Goal: Browse casually

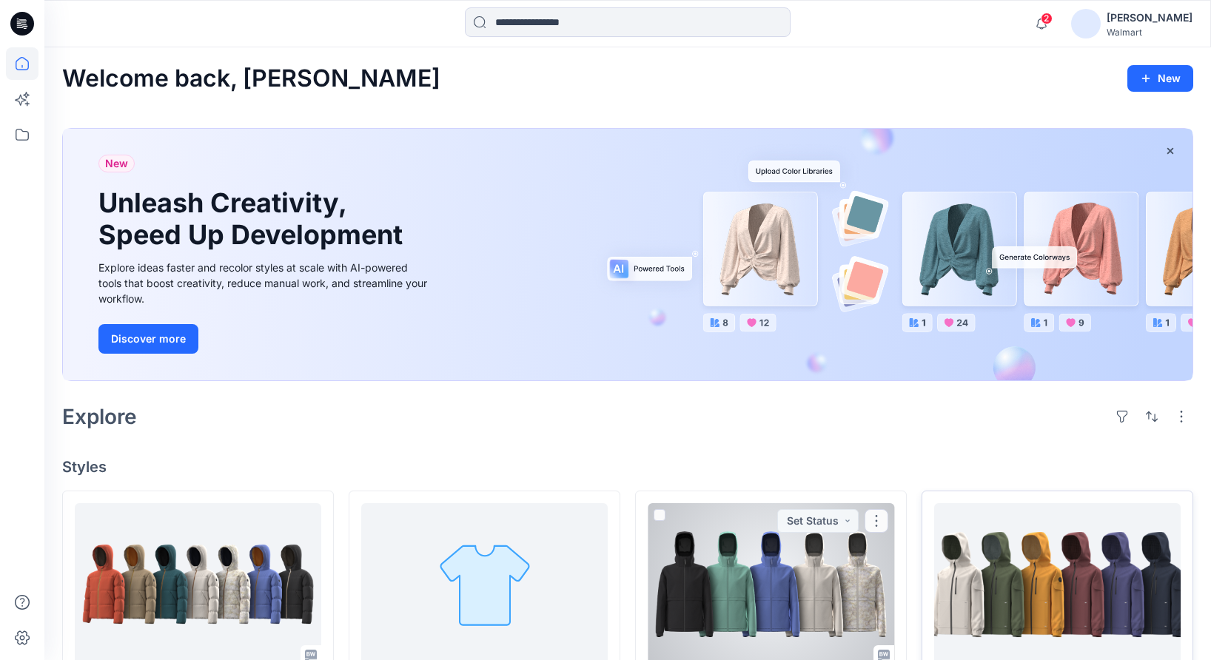
scroll to position [417, 0]
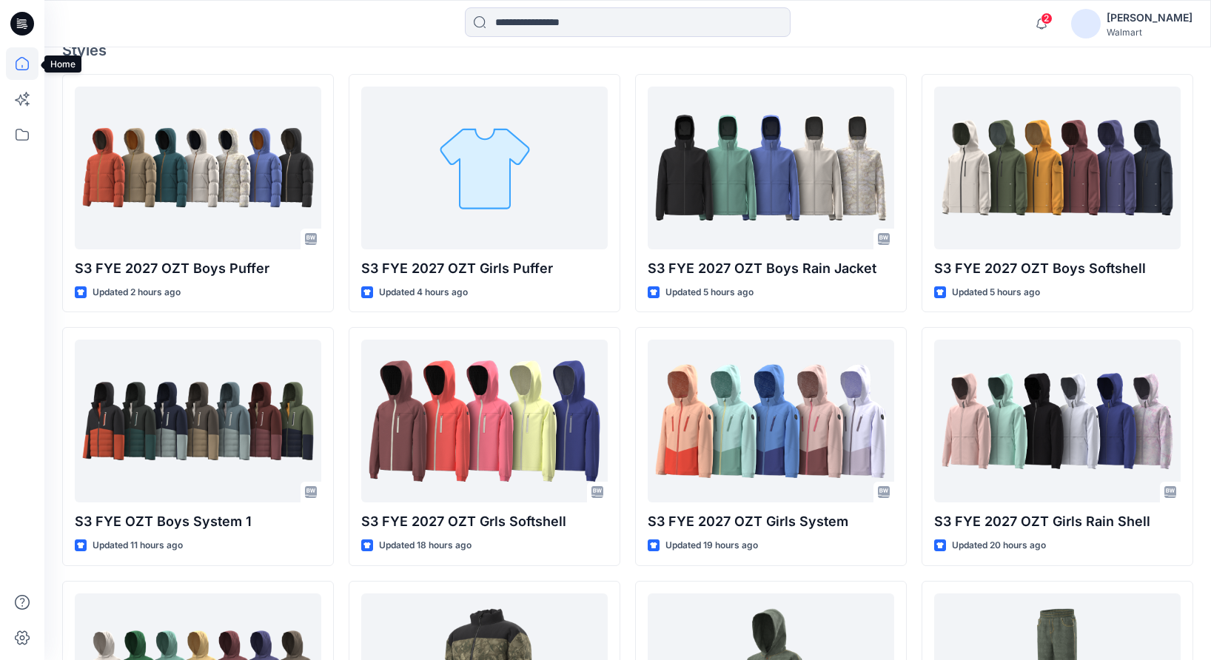
click at [22, 67] on icon at bounding box center [22, 63] width 33 height 33
click at [1052, 18] on span "2" at bounding box center [1046, 19] width 12 height 12
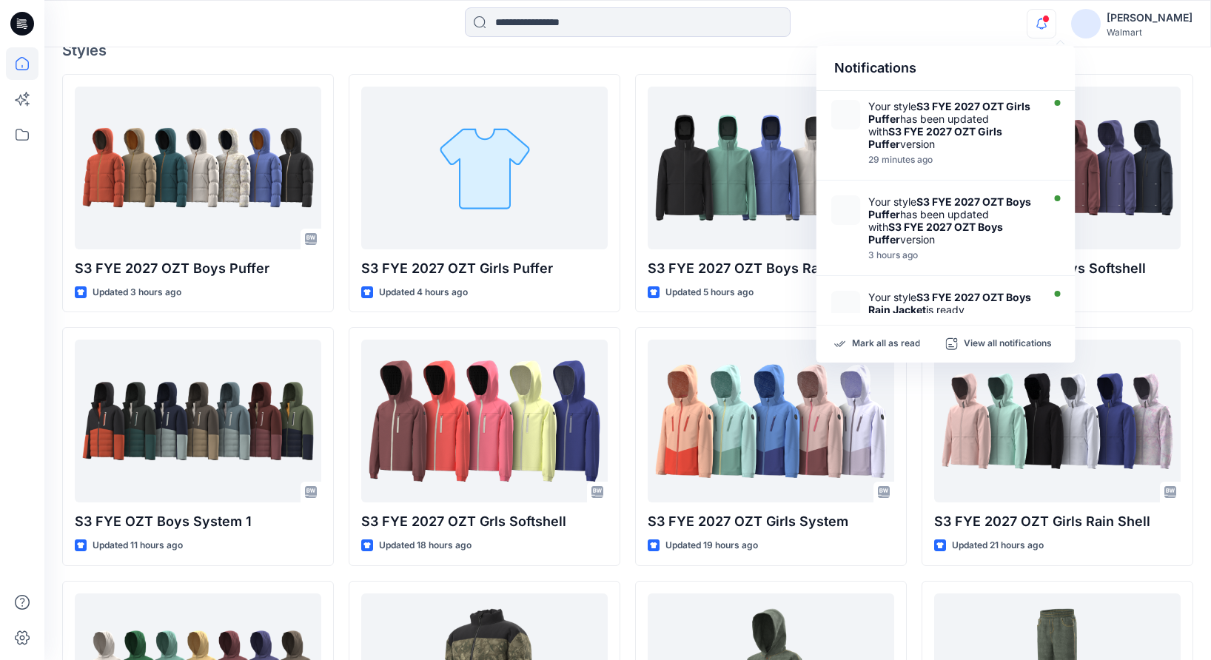
click at [830, 17] on div at bounding box center [627, 23] width 583 height 33
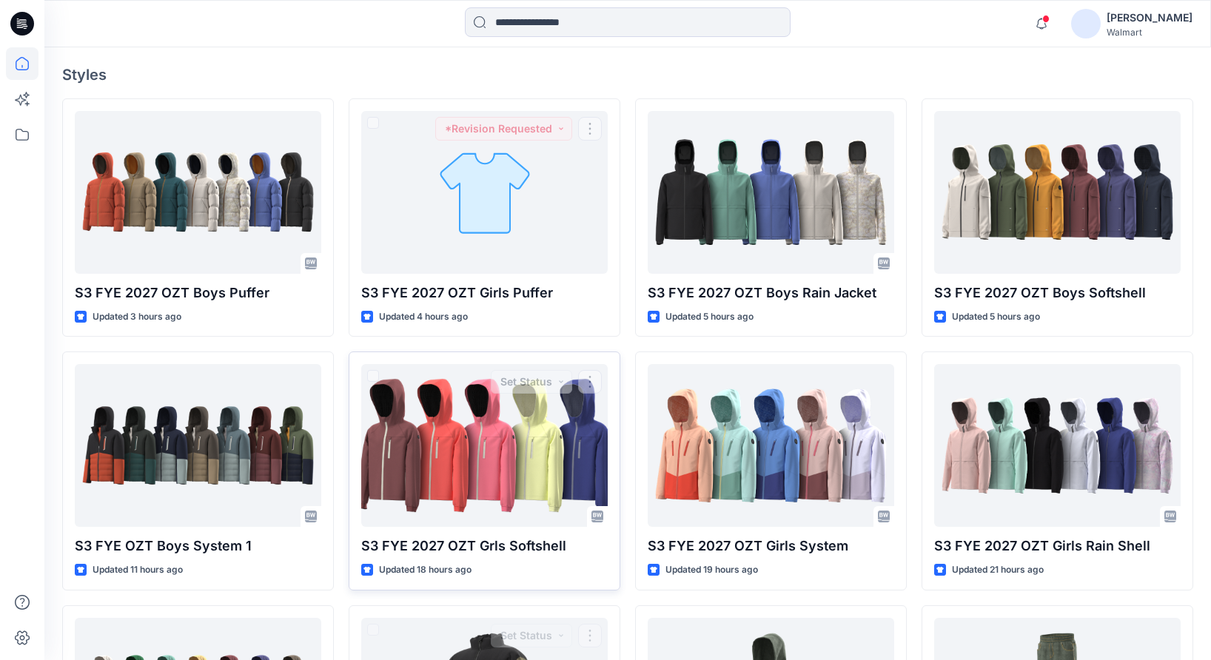
scroll to position [0, 0]
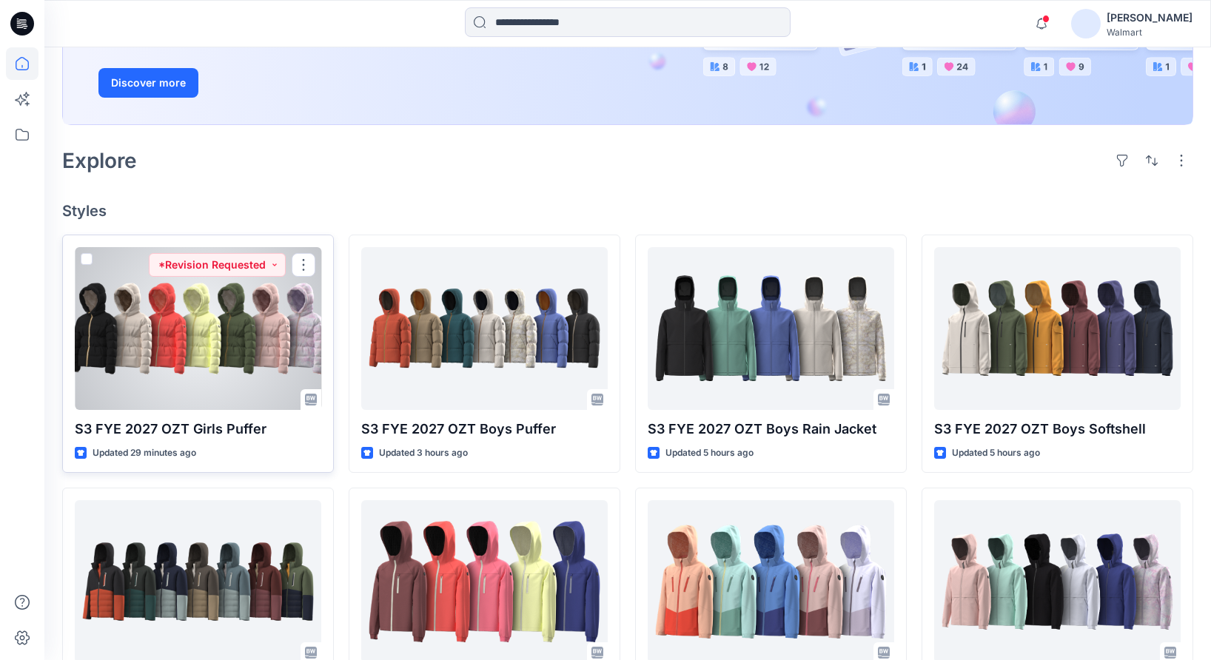
scroll to position [266, 0]
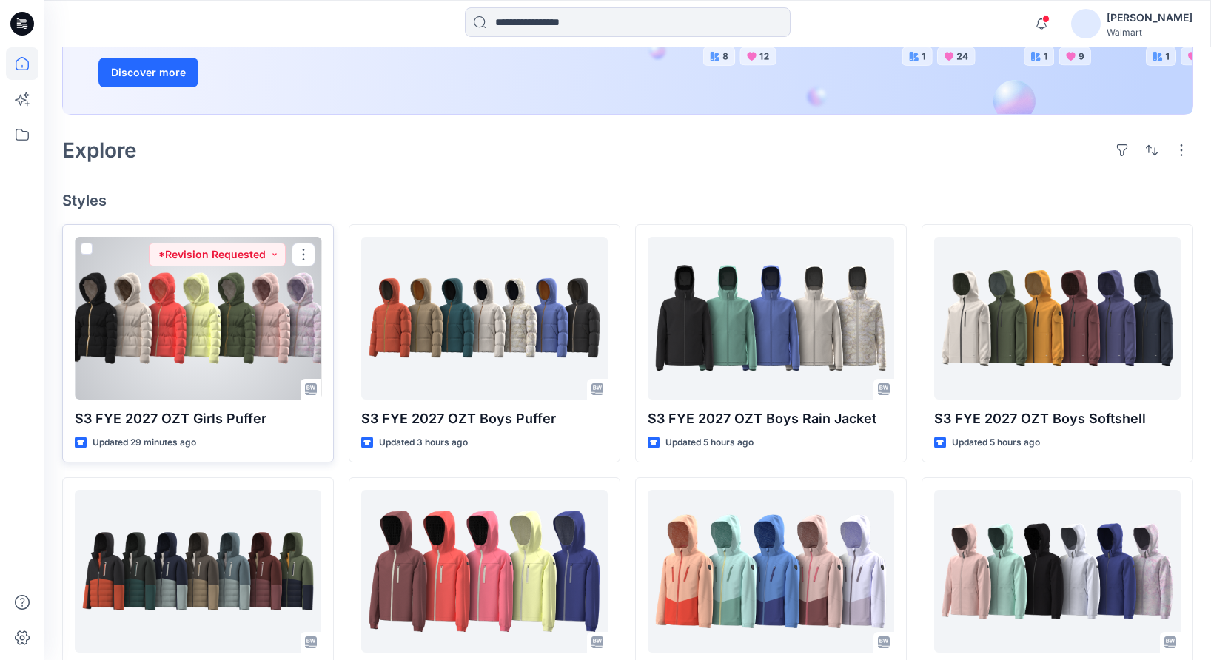
click at [270, 348] on div at bounding box center [198, 318] width 246 height 163
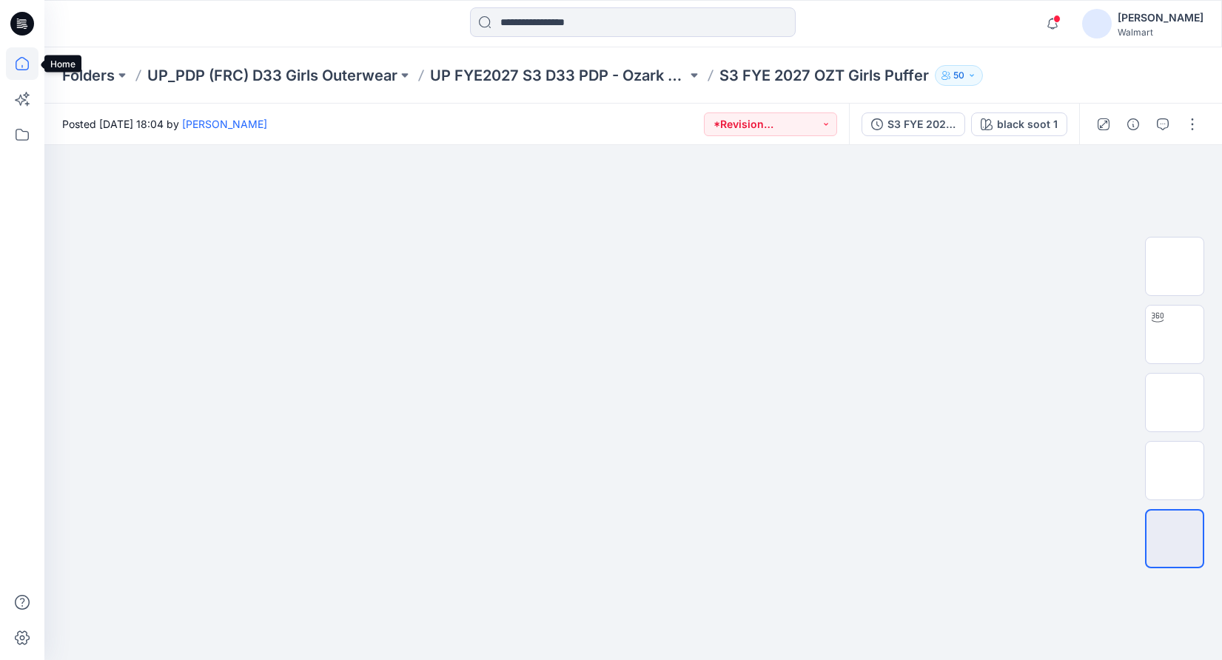
click at [21, 66] on icon at bounding box center [21, 66] width 1 height 3
